Goal: Task Accomplishment & Management: Manage account settings

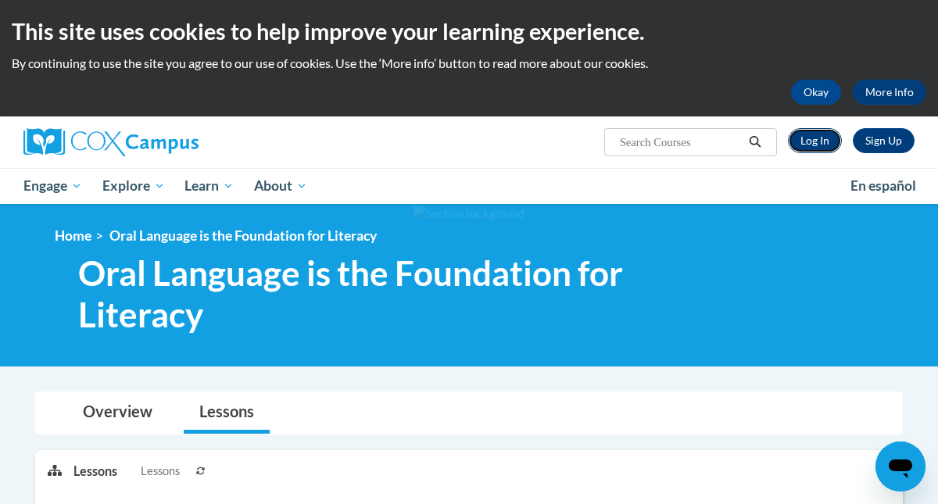
click at [831, 142] on link "Log In" at bounding box center [815, 140] width 54 height 25
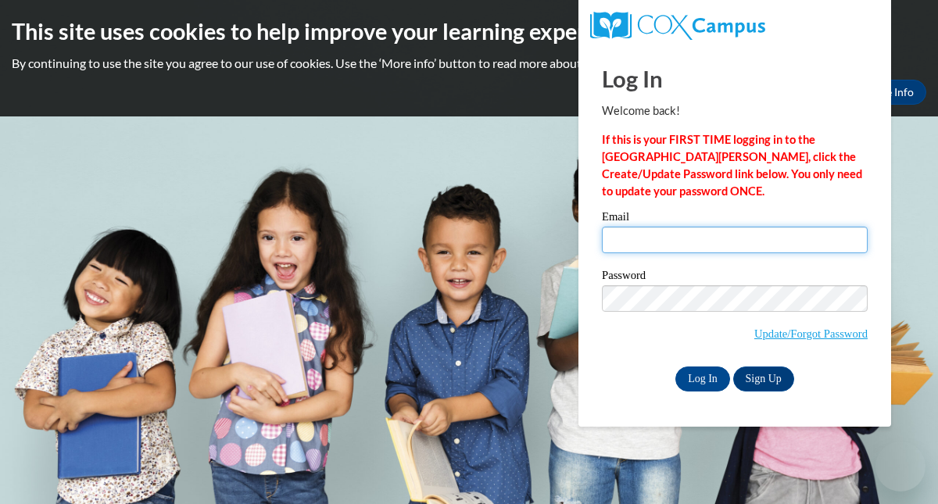
type input "[EMAIL_ADDRESS][DOMAIN_NAME]"
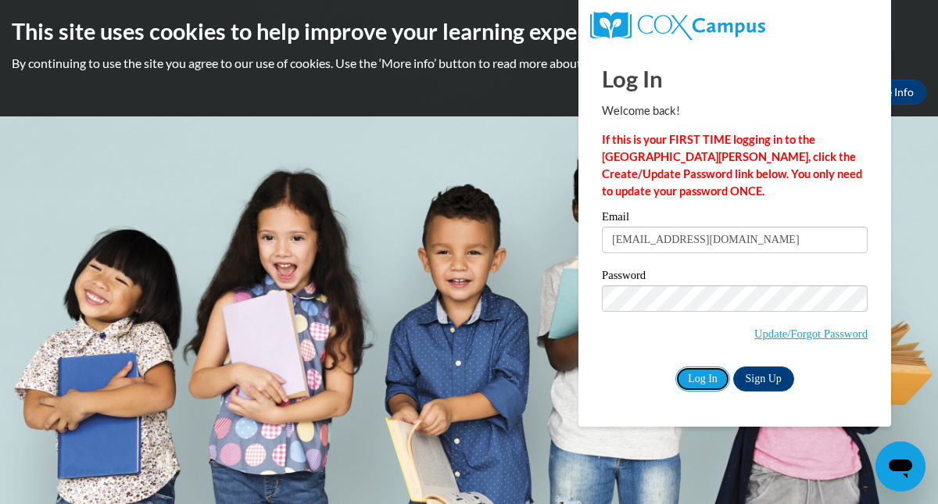
click at [714, 379] on input "Log In" at bounding box center [702, 379] width 55 height 25
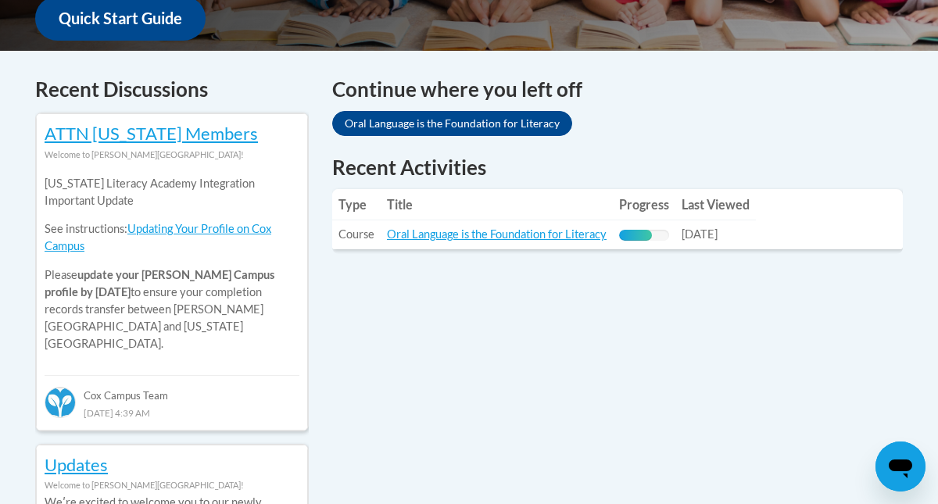
scroll to position [617, 0]
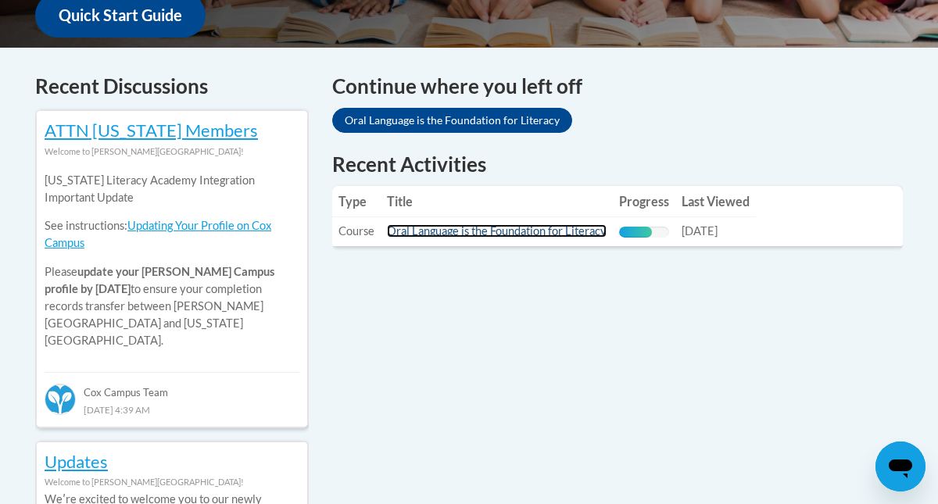
click at [571, 233] on link "Oral Language is the Foundation for Literacy" at bounding box center [497, 230] width 220 height 13
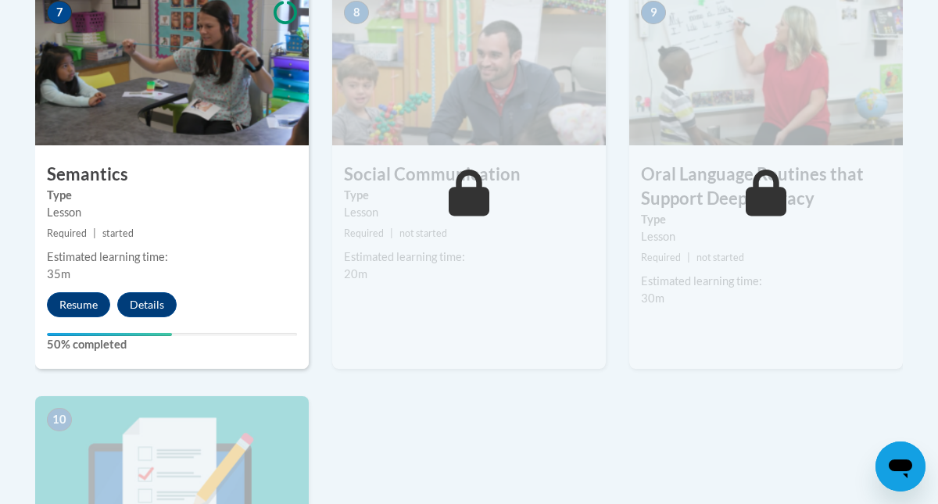
scroll to position [1429, 0]
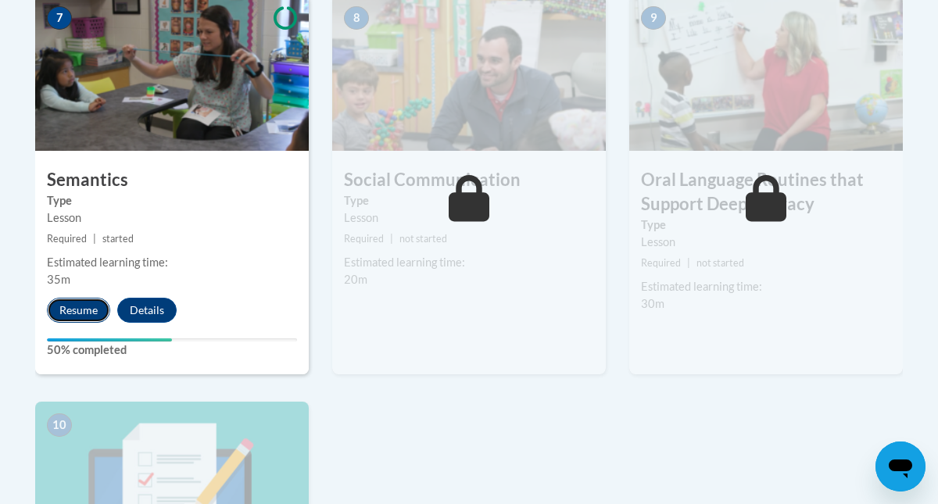
click at [95, 308] on button "Resume" at bounding box center [78, 310] width 63 height 25
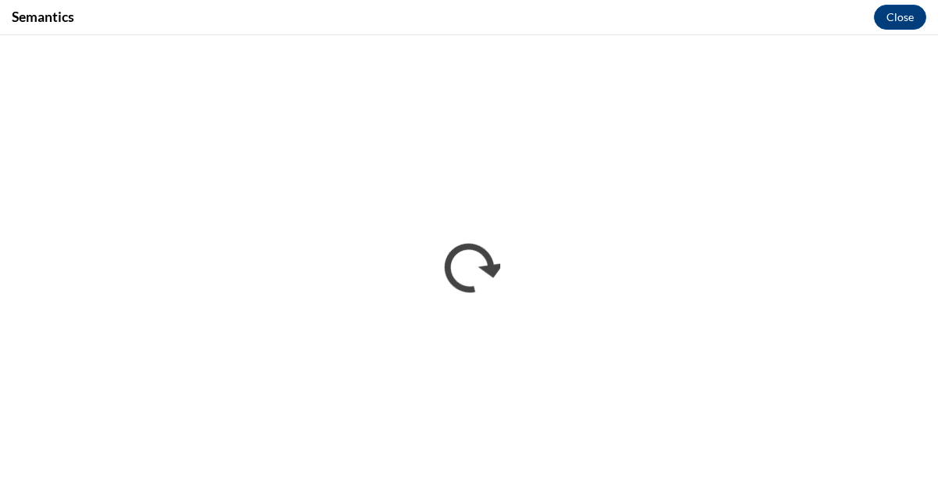
scroll to position [0, 0]
